Goal: Information Seeking & Learning: Learn about a topic

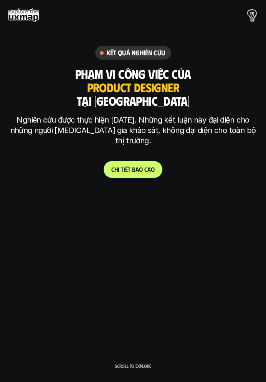
click at [150, 166] on link "C h i t i ế t b á o c á o" at bounding box center [133, 169] width 59 height 17
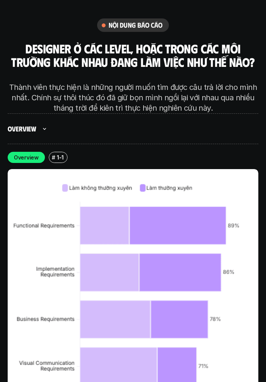
scroll to position [2340, 0]
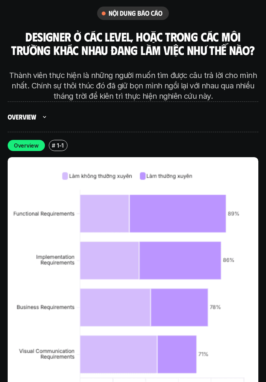
click at [178, 197] on img at bounding box center [133, 282] width 251 height 251
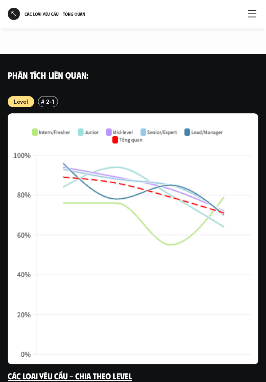
scroll to position [1192, 0]
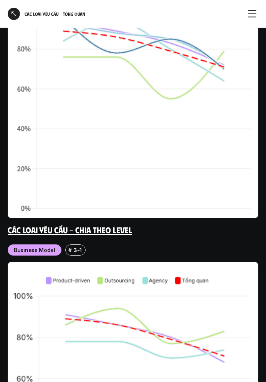
click at [141, 165] on img at bounding box center [133, 92] width 251 height 251
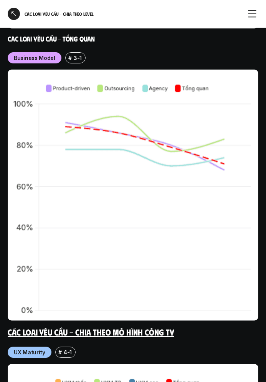
scroll to position [3191, 0]
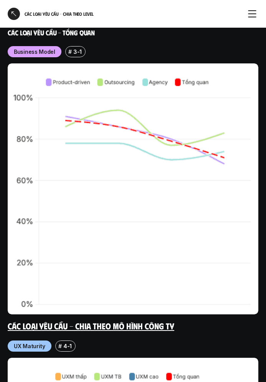
click at [160, 321] on link "Các loại yêu cầu - Chia theo mô hình công ty" at bounding box center [91, 326] width 167 height 10
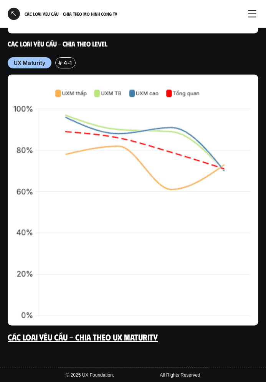
scroll to position [2703, 0]
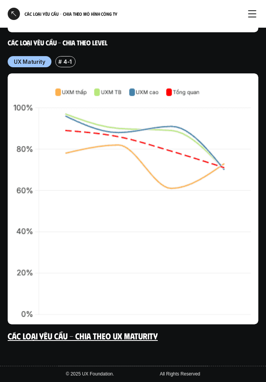
click at [133, 334] on link "Các loại yêu cầu - Chia theo UX Maturity" at bounding box center [83, 336] width 150 height 10
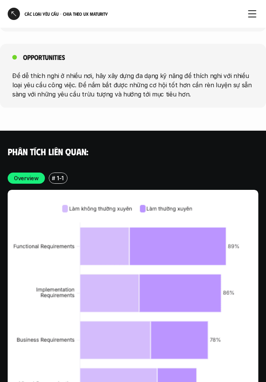
scroll to position [1657, 0]
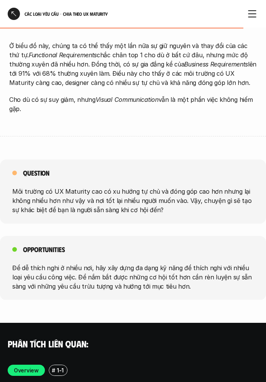
click at [12, 11] on div at bounding box center [14, 14] width 12 height 12
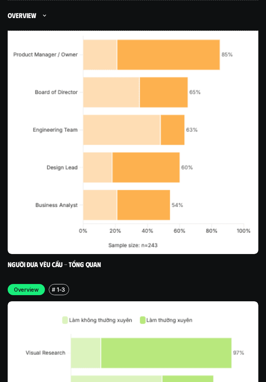
scroll to position [2718, 0]
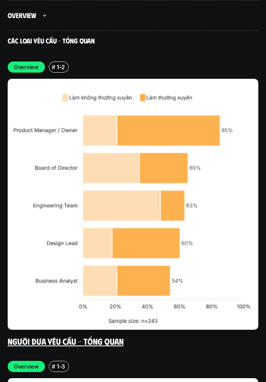
click at [208, 205] on img at bounding box center [133, 204] width 251 height 251
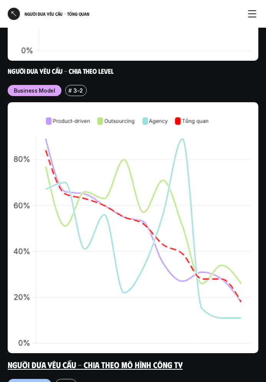
scroll to position [1192, 0]
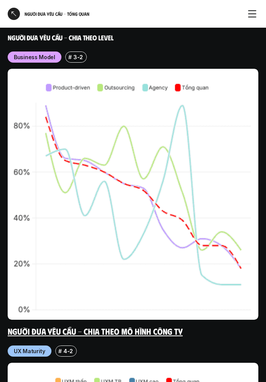
click at [148, 326] on link "Người đưa yêu cầu - Chia theo mô hình công ty" at bounding box center [95, 331] width 175 height 10
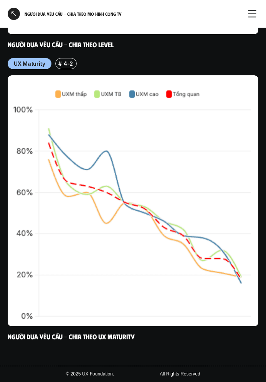
scroll to position [2553, 0]
click at [12, 12] on div at bounding box center [14, 14] width 12 height 12
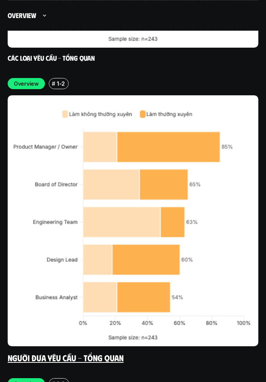
scroll to position [2781, 0]
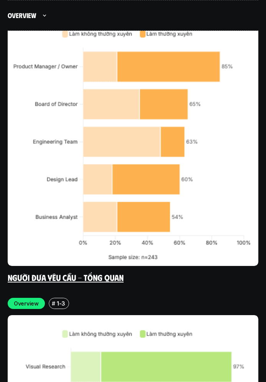
click at [93, 272] on link "Người đưa yêu cầu - Tổng quan" at bounding box center [66, 277] width 116 height 10
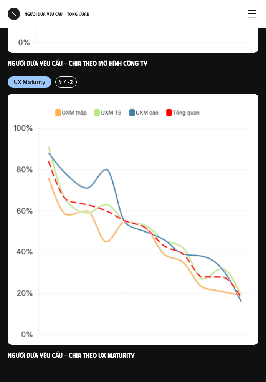
scroll to position [1461, 0]
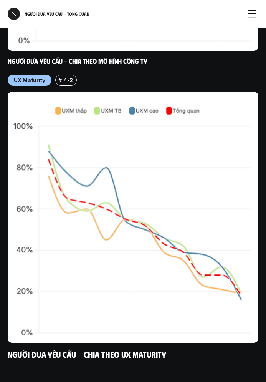
click at [122, 349] on link "Người đưa yêu cầu - Chia theo UX Maturity" at bounding box center [87, 354] width 159 height 10
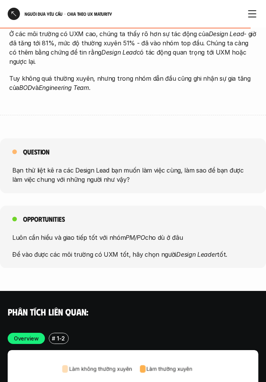
scroll to position [1615, 0]
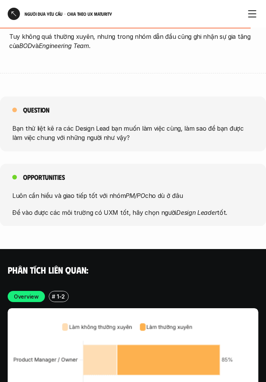
click at [15, 12] on div at bounding box center [14, 14] width 12 height 12
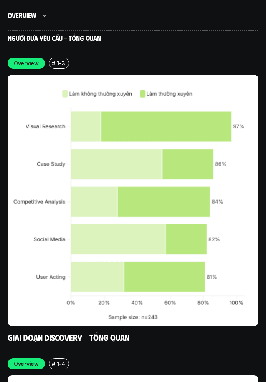
scroll to position [3048, 0]
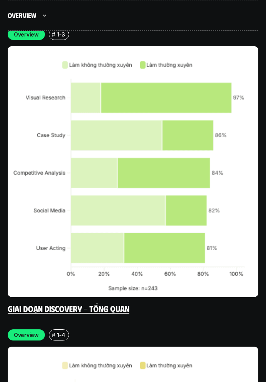
click at [99, 303] on link "Giai đoạn Discovery - Tổng quan" at bounding box center [69, 308] width 122 height 10
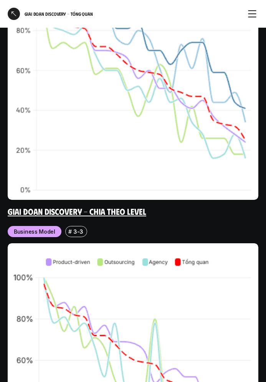
scroll to position [1346, 0]
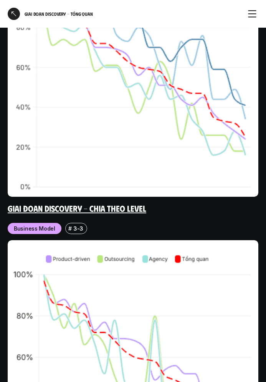
click at [120, 203] on link "Giai đoạn Discovery - Chia theo Level" at bounding box center [77, 208] width 139 height 10
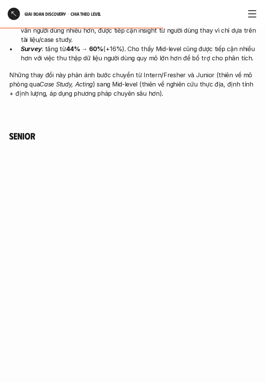
scroll to position [2230, 0]
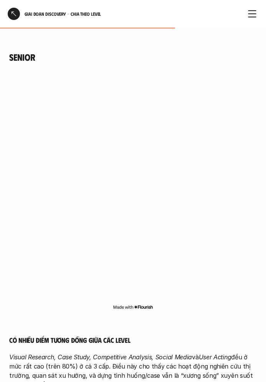
click at [8, 11] on div at bounding box center [14, 14] width 12 height 12
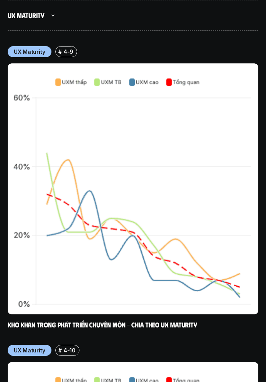
scroll to position [13789, 0]
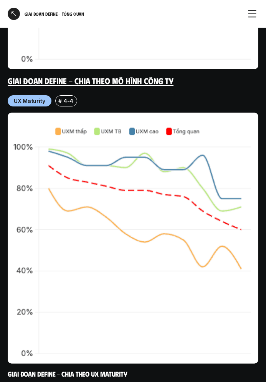
scroll to position [1864, 0]
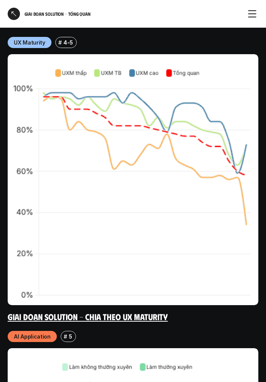
scroll to position [1845, 0]
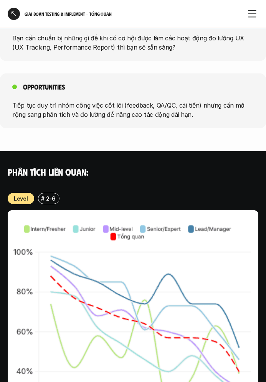
scroll to position [923, 0]
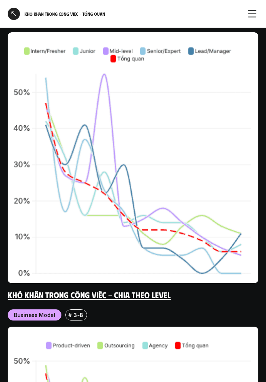
scroll to position [1192, 0]
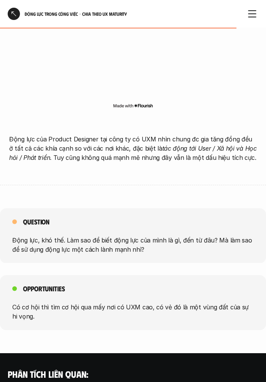
scroll to position [1499, 0]
